Goal: Information Seeking & Learning: Stay updated

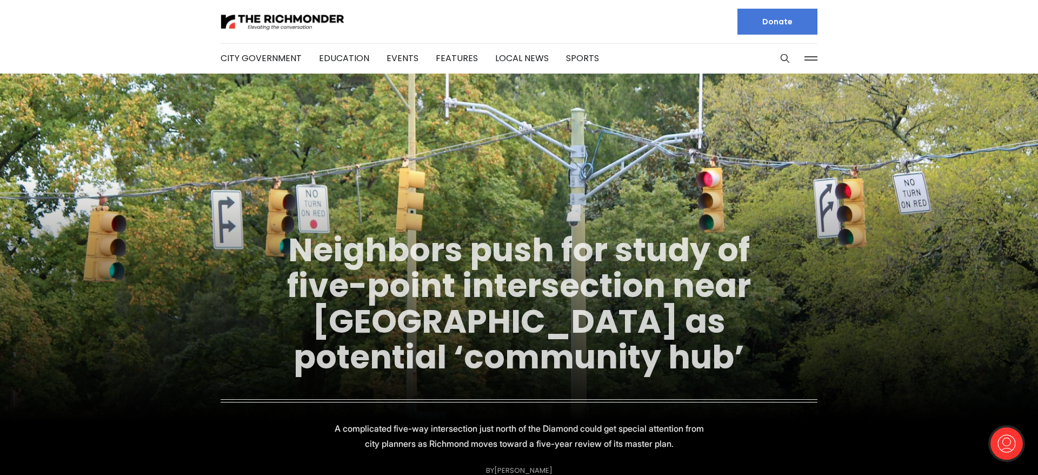
click at [623, 303] on link "Neighbors push for study of five-point intersection near Diamond as potential ‘…" at bounding box center [519, 303] width 464 height 152
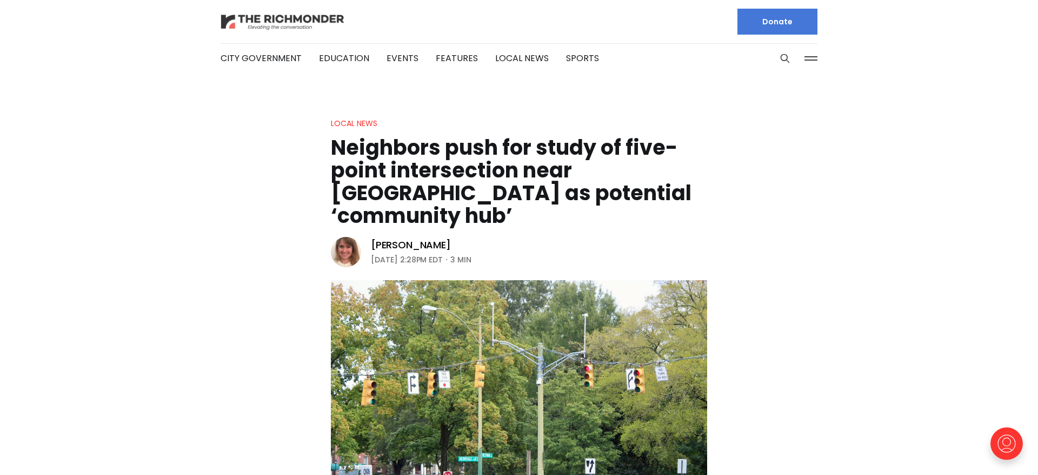
click at [252, 21] on img at bounding box center [283, 21] width 124 height 19
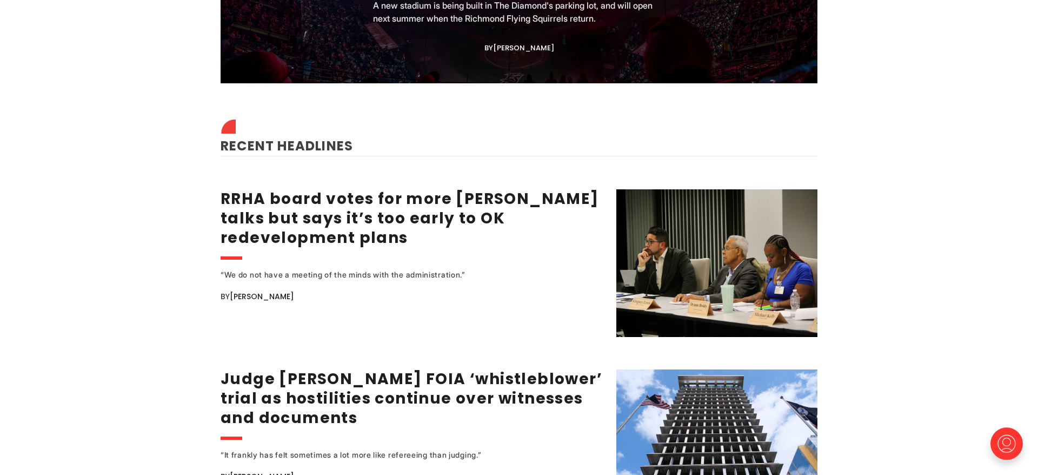
scroll to position [1268, 0]
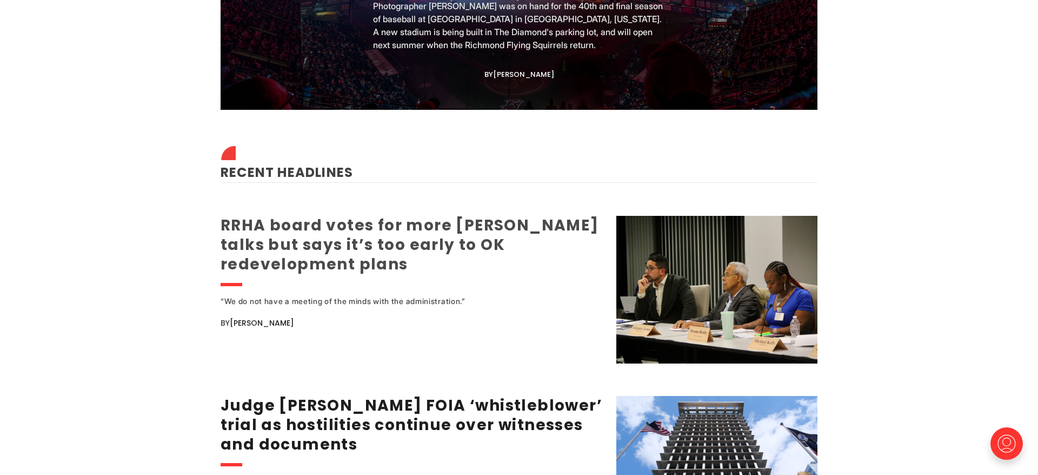
click at [253, 220] on link "RRHA board votes for more [PERSON_NAME] talks but says it’s too early to OK red…" at bounding box center [410, 245] width 378 height 60
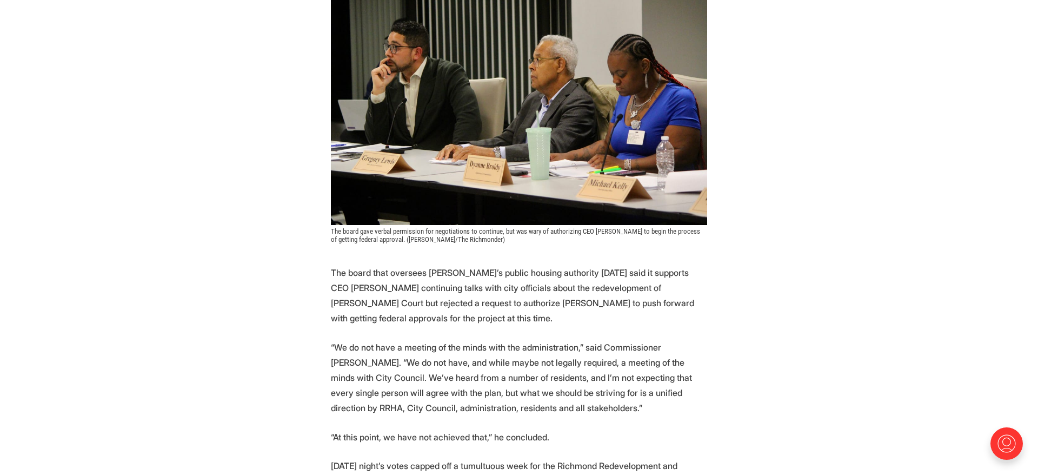
scroll to position [386, 0]
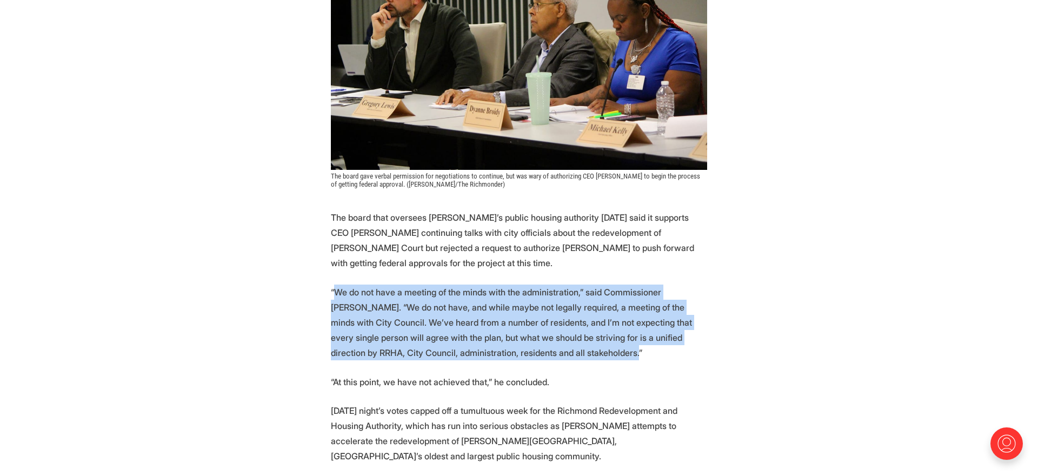
drag, startPoint x: 336, startPoint y: 272, endPoint x: 698, endPoint y: 335, distance: 367.0
click at [698, 335] on p "“We do not have a meeting of the minds with the administration,” said Commissio…" at bounding box center [519, 322] width 376 height 76
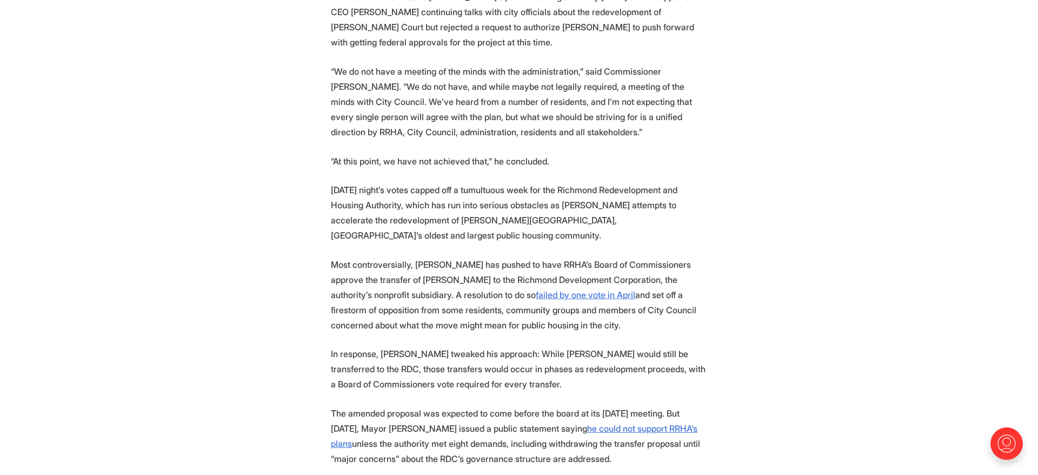
click at [397, 257] on p "Most controversially, Nesmith has pushed to have RRHA’s Board of Commissioners …" at bounding box center [519, 295] width 376 height 76
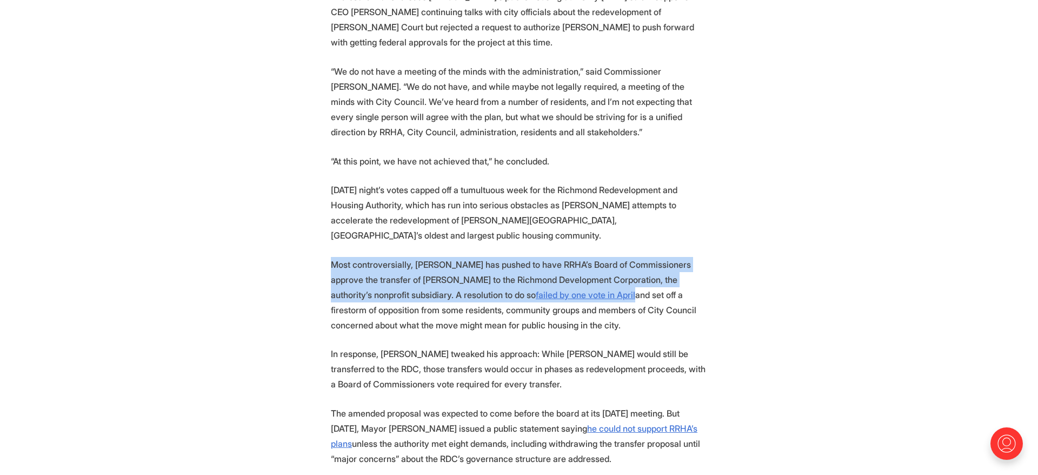
click at [397, 257] on p "Most controversially, Nesmith has pushed to have RRHA’s Board of Commissioners …" at bounding box center [519, 295] width 376 height 76
click at [402, 294] on p "Most controversially, Nesmith has pushed to have RRHA’s Board of Commissioners …" at bounding box center [519, 295] width 376 height 76
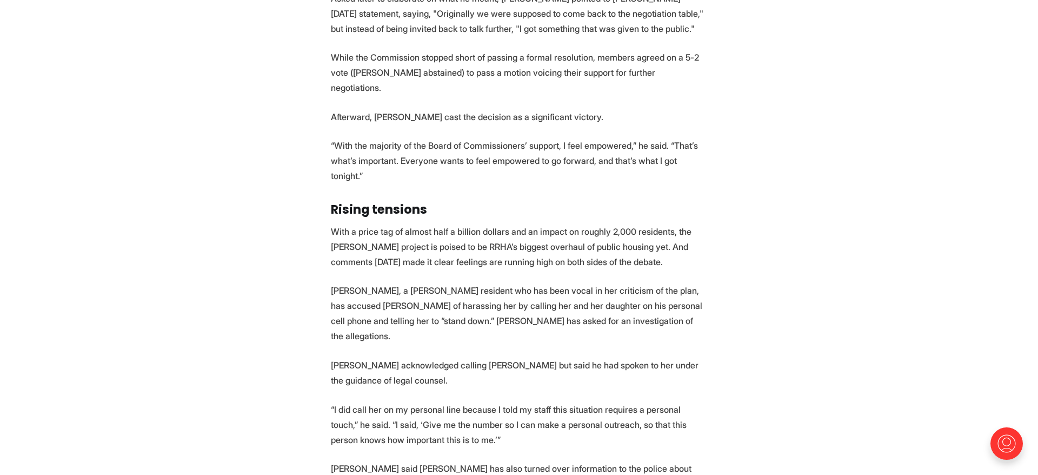
scroll to position [2647, 0]
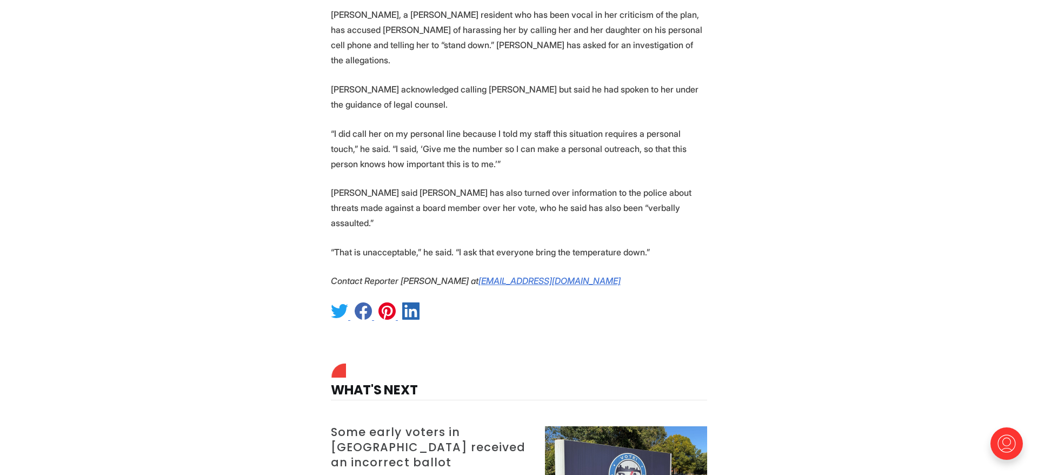
click at [381, 424] on h3 "Some early voters in [GEOGRAPHIC_DATA] received an incorrect ballot" at bounding box center [431, 446] width 201 height 45
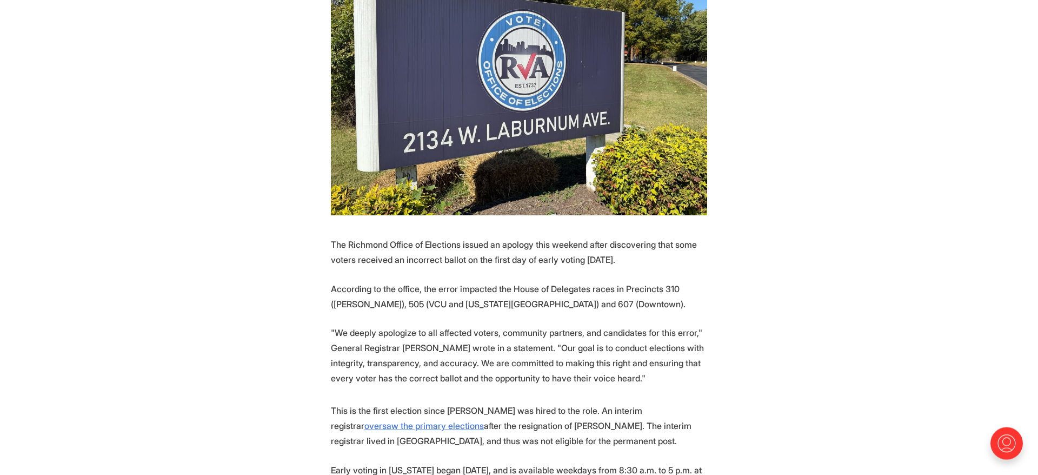
scroll to position [496, 0]
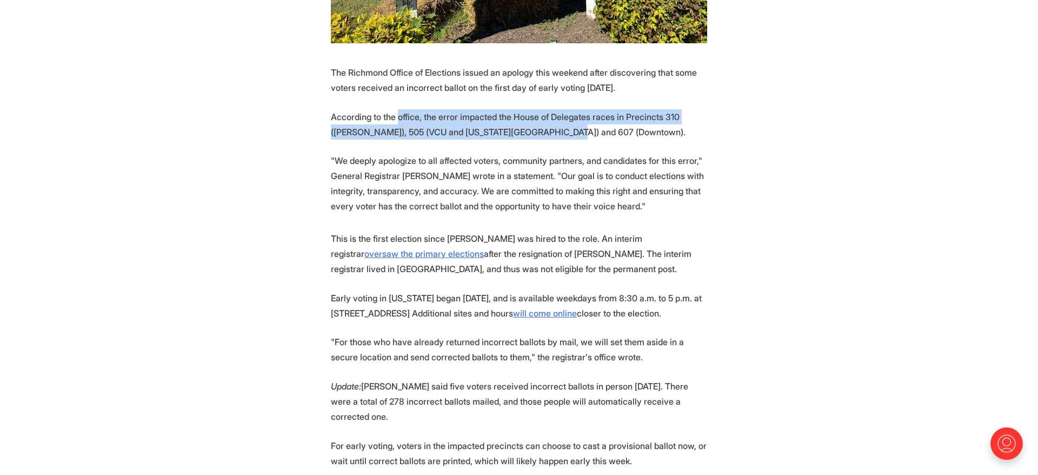
drag, startPoint x: 400, startPoint y: 96, endPoint x: 606, endPoint y: 104, distance: 205.6
click at [606, 109] on p "According to the office, the error impacted the House of Delegates races in Pre…" at bounding box center [519, 124] width 376 height 30
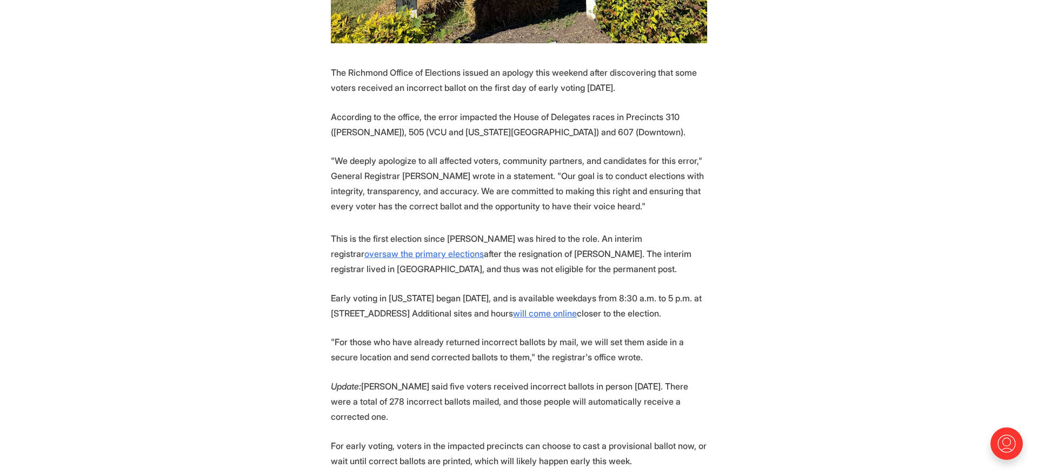
click at [360, 168] on p ""We deeply apologize to all affected voters, community partners, and candidates…" at bounding box center [519, 183] width 376 height 61
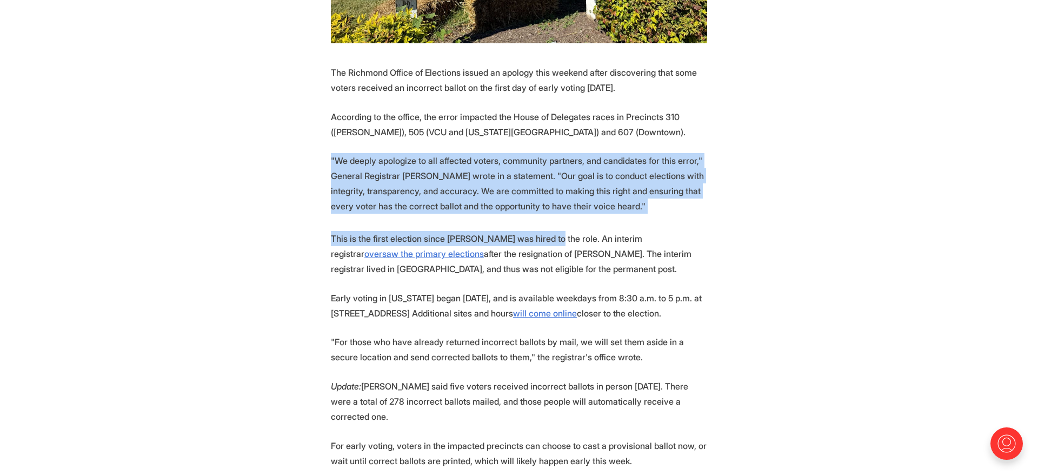
drag, startPoint x: 331, startPoint y: 143, endPoint x: 557, endPoint y: 222, distance: 239.6
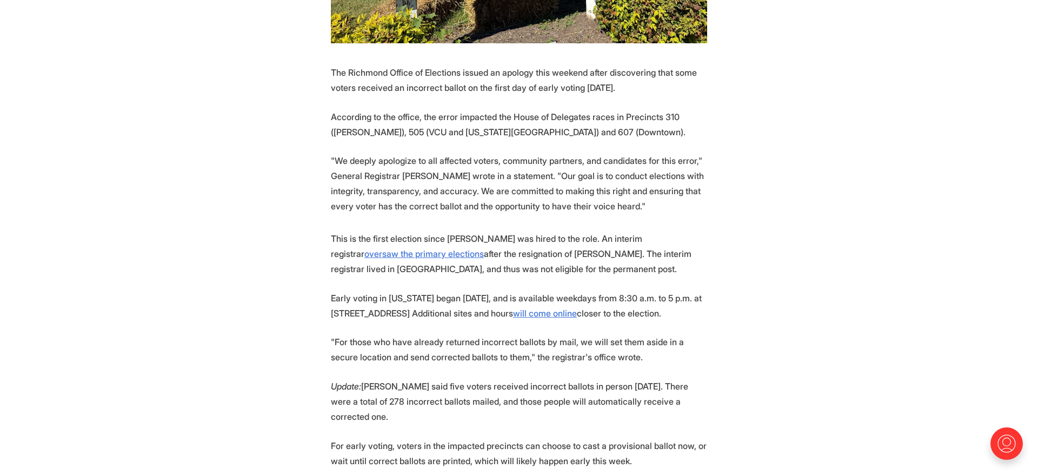
click at [525, 245] on p "This is the first election since Levine was hired to the role. An interim regis…" at bounding box center [519, 253] width 376 height 45
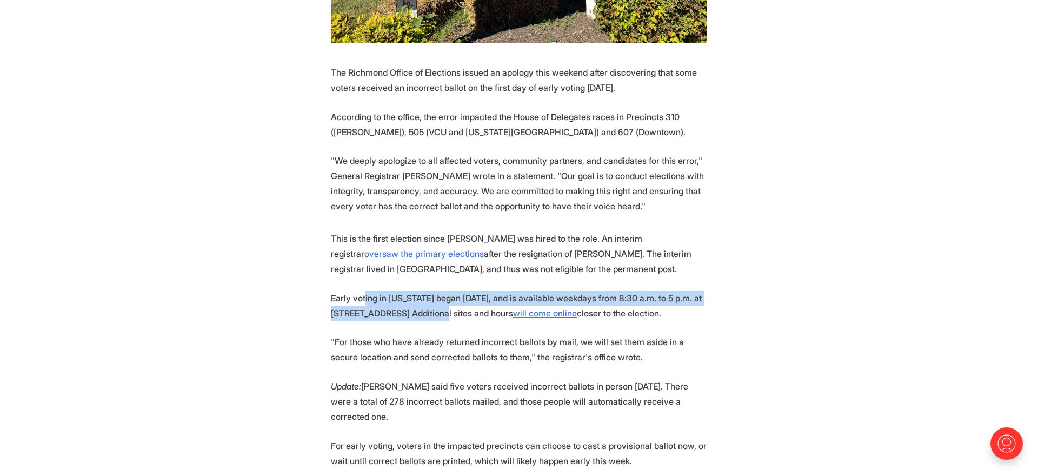
drag, startPoint x: 379, startPoint y: 297, endPoint x: 451, endPoint y: 307, distance: 73.1
click at [459, 298] on p "Early voting in Virginia began on Friday, and is available weekdays from 8:30 a…" at bounding box center [519, 305] width 376 height 30
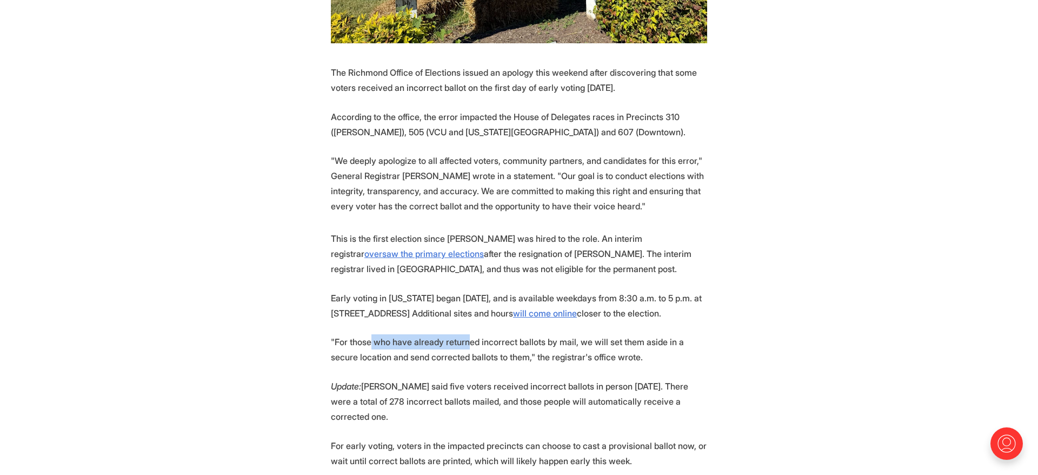
drag, startPoint x: 374, startPoint y: 336, endPoint x: 457, endPoint y: 353, distance: 85.5
click at [476, 341] on p ""For those who have already returned incorrect ballots by mail, we will set the…" at bounding box center [519, 349] width 376 height 30
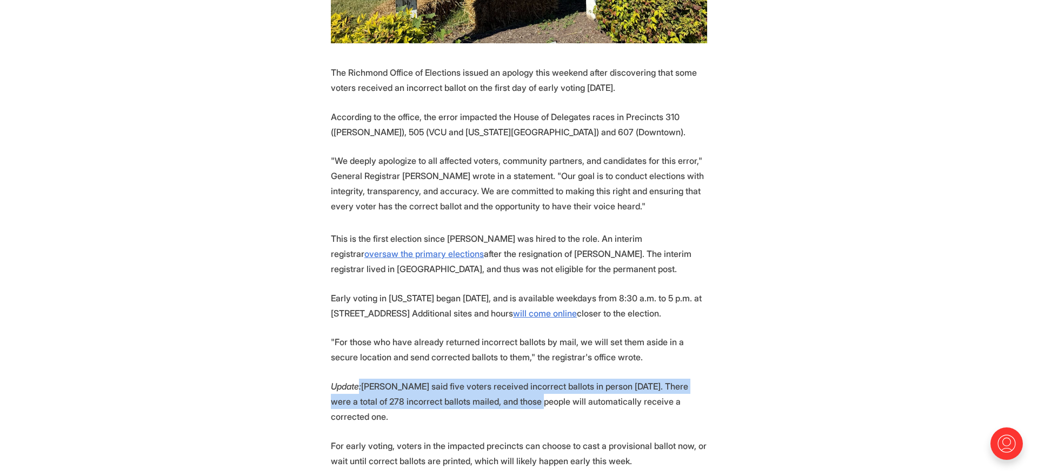
drag, startPoint x: 362, startPoint y: 380, endPoint x: 542, endPoint y: 396, distance: 180.2
click at [542, 396] on p "Update: Levine said five voters received incorrect ballots in person on Friday.…" at bounding box center [519, 400] width 376 height 45
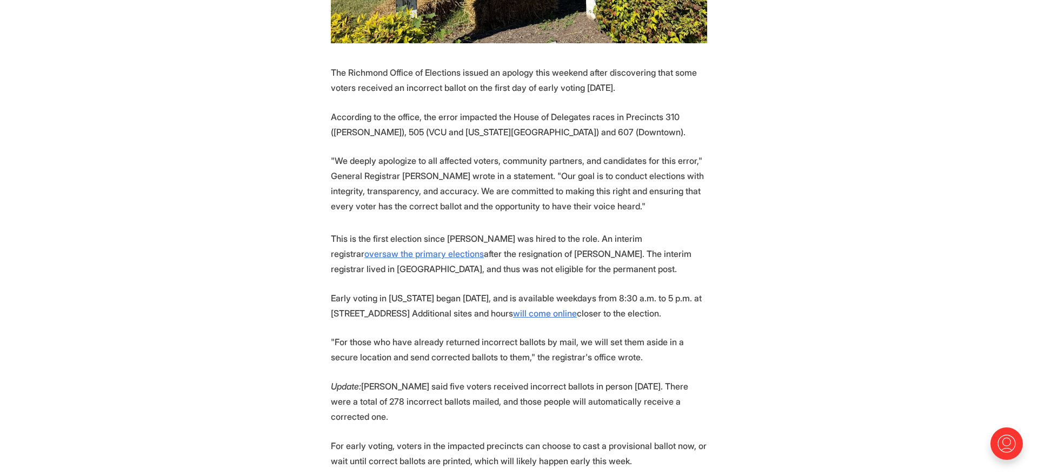
click at [338, 381] on em "Update:" at bounding box center [346, 386] width 30 height 11
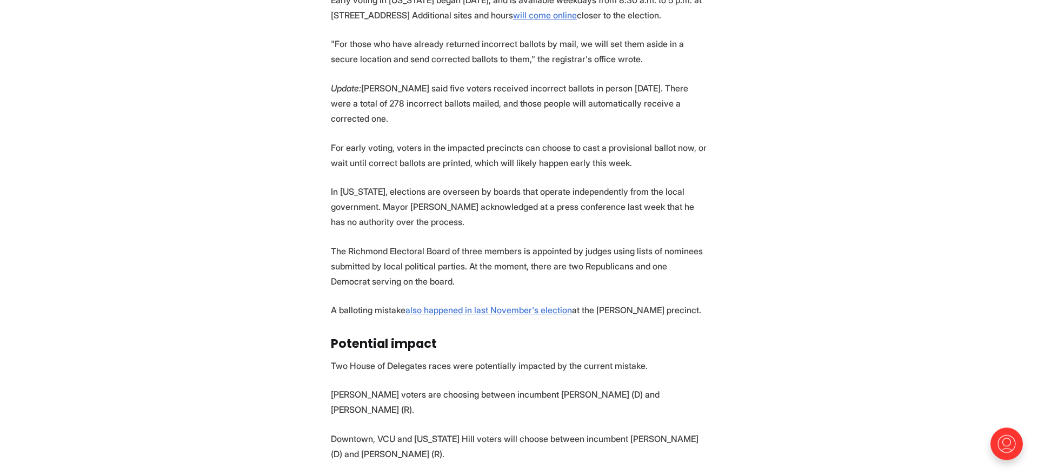
scroll to position [827, 0]
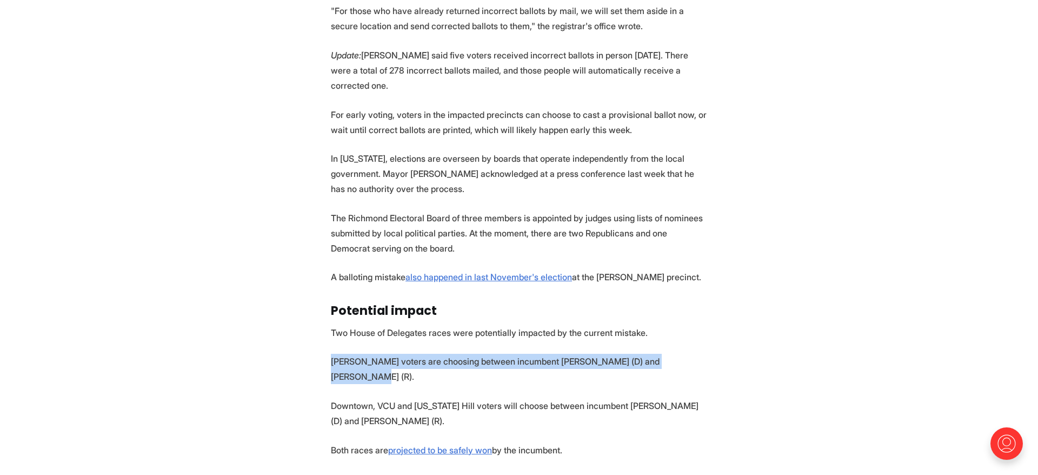
drag, startPoint x: 328, startPoint y: 356, endPoint x: 733, endPoint y: 361, distance: 405.0
click at [733, 361] on section "The Richmond Office of Elections issued an apology this weekend after discoveri…" at bounding box center [519, 156] width 1038 height 844
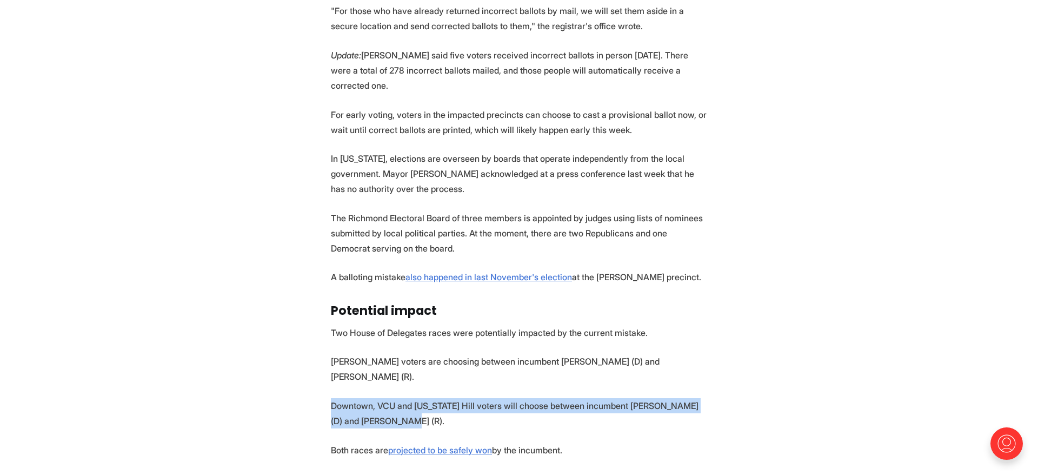
drag, startPoint x: 329, startPoint y: 389, endPoint x: 477, endPoint y: 395, distance: 148.3
click at [477, 395] on section "The Richmond Office of Elections issued an apology this weekend after discoveri…" at bounding box center [519, 156] width 1038 height 844
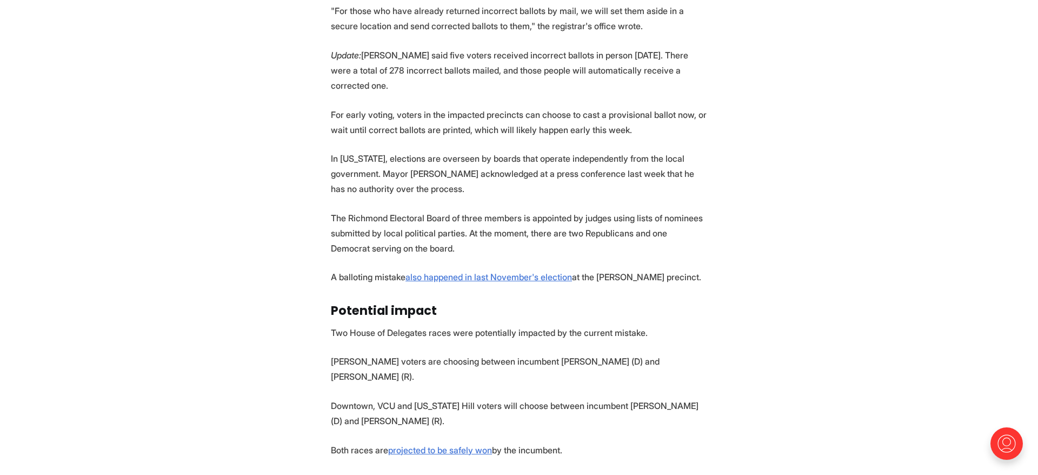
click at [477, 398] on p "Downtown, VCU and Oregon Hill voters will choose between incumbent Betsy Carr (…" at bounding box center [519, 413] width 376 height 30
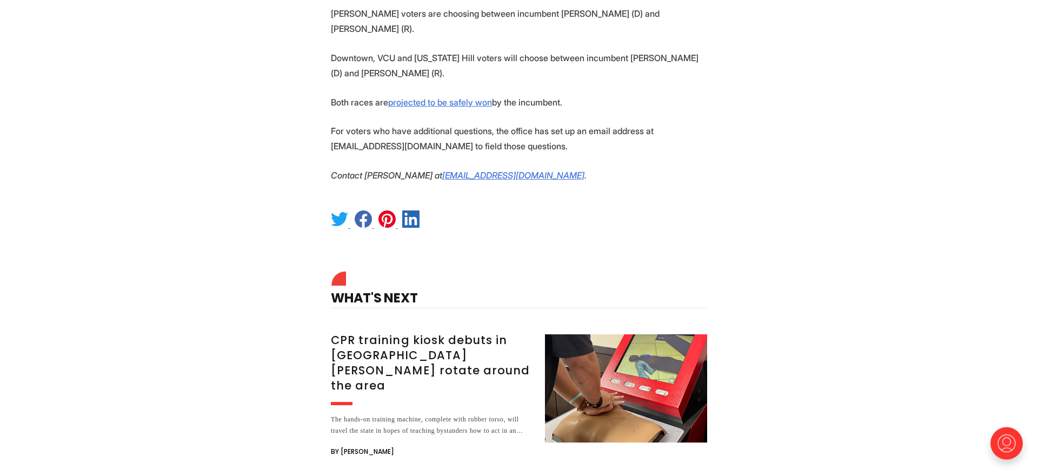
scroll to position [1158, 0]
